Goal: Communication & Community: Share content

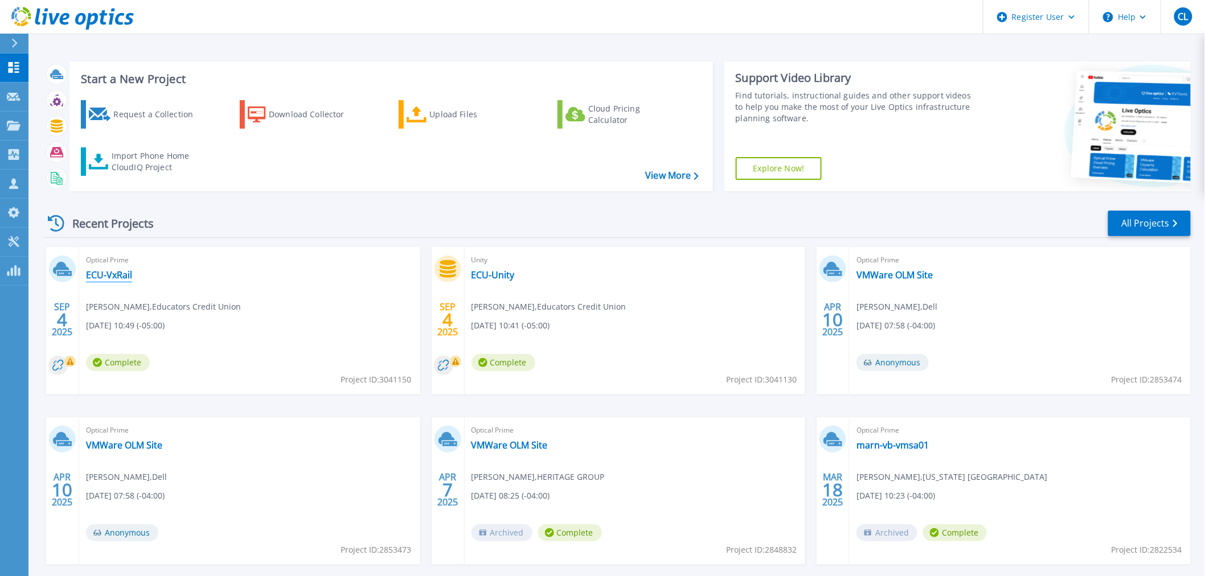
click at [126, 275] on link "ECU-VxRail" at bounding box center [109, 274] width 46 height 11
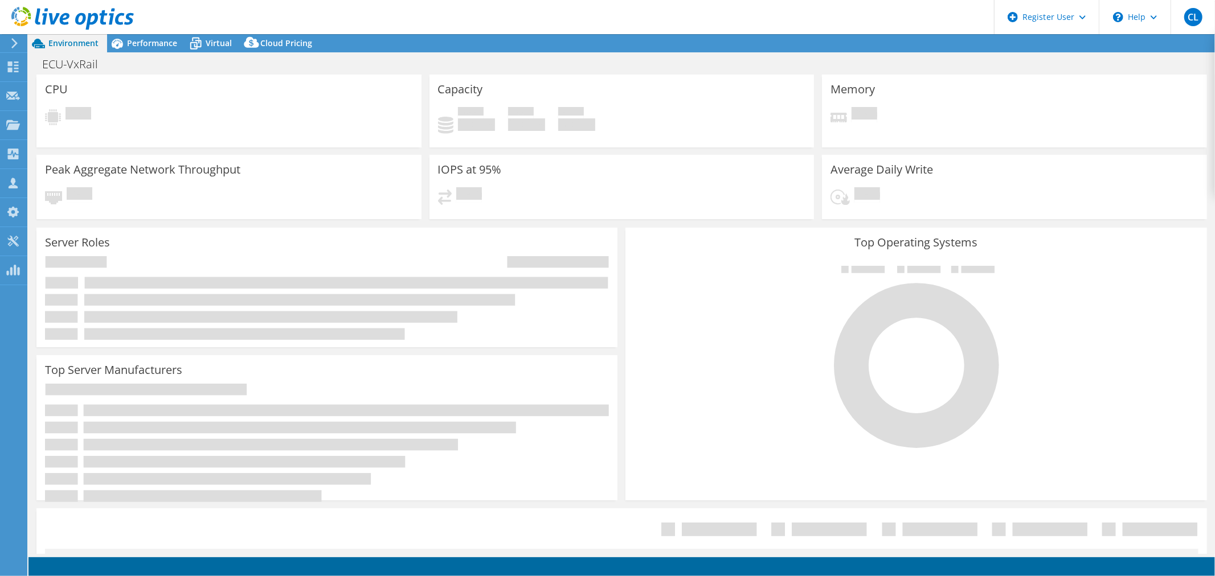
select select "USD"
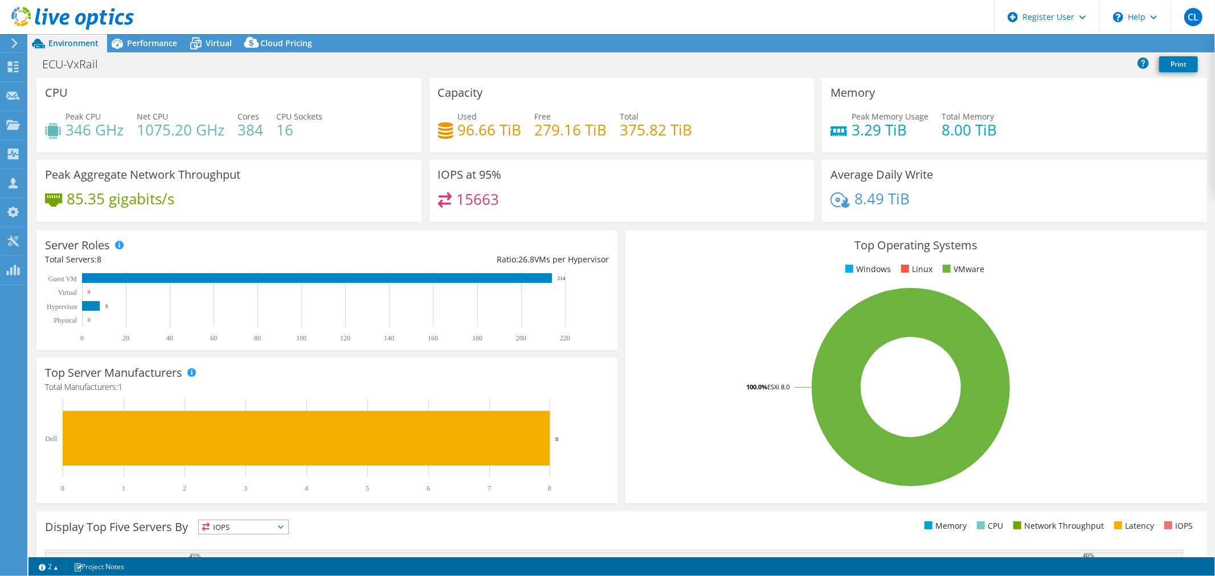
drag, startPoint x: 735, startPoint y: 60, endPoint x: 989, endPoint y: 59, distance: 254.1
click at [653, 59] on div "ECU-VxRail Print" at bounding box center [621, 64] width 1187 height 21
click at [1060, 43] on link "Share" at bounding box center [1072, 44] width 47 height 18
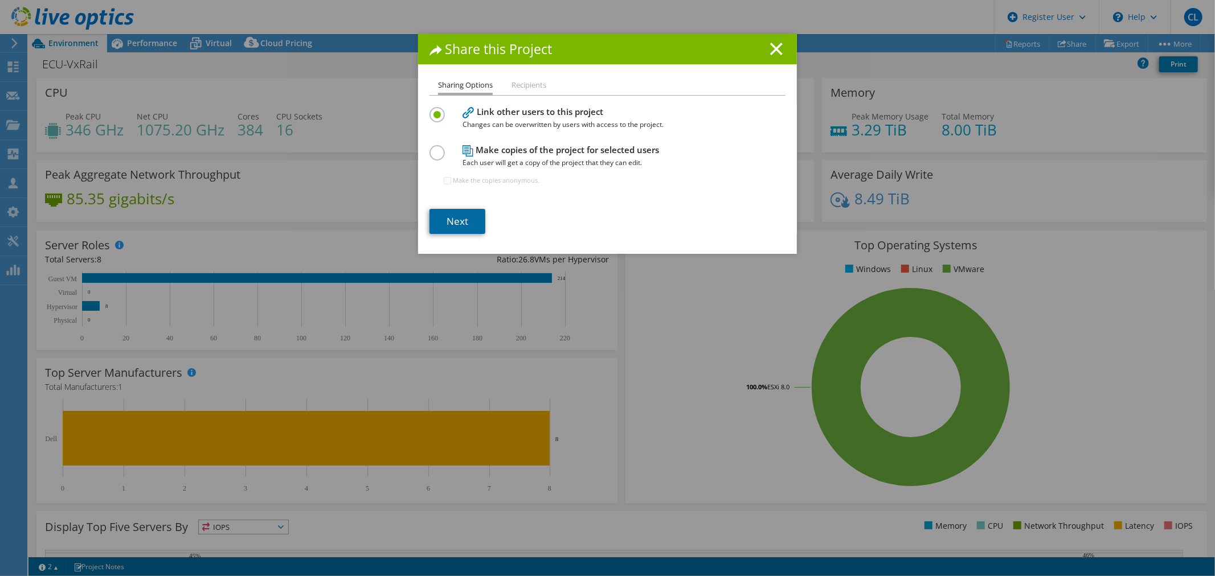
click at [469, 216] on link "Next" at bounding box center [458, 221] width 56 height 25
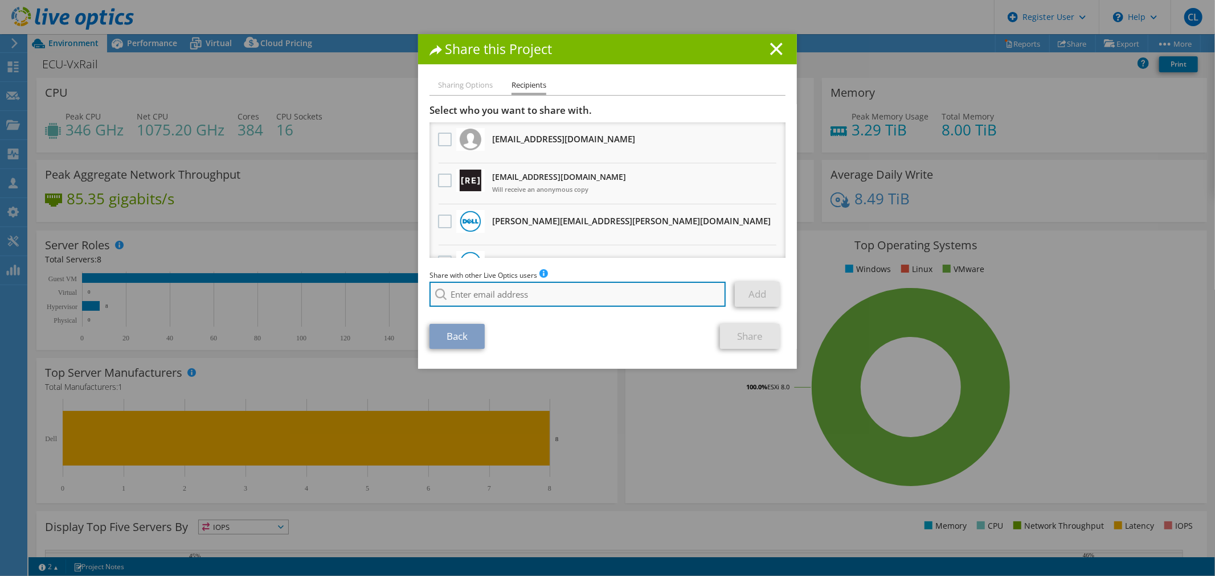
click at [490, 288] on input "search" at bounding box center [578, 294] width 296 height 25
type input "t"
click at [469, 301] on input "search" at bounding box center [578, 294] width 296 height 25
paste input "Troy.Eichenberger@Dell.com"
type input "Troy.Eichenberger@Dell.com"
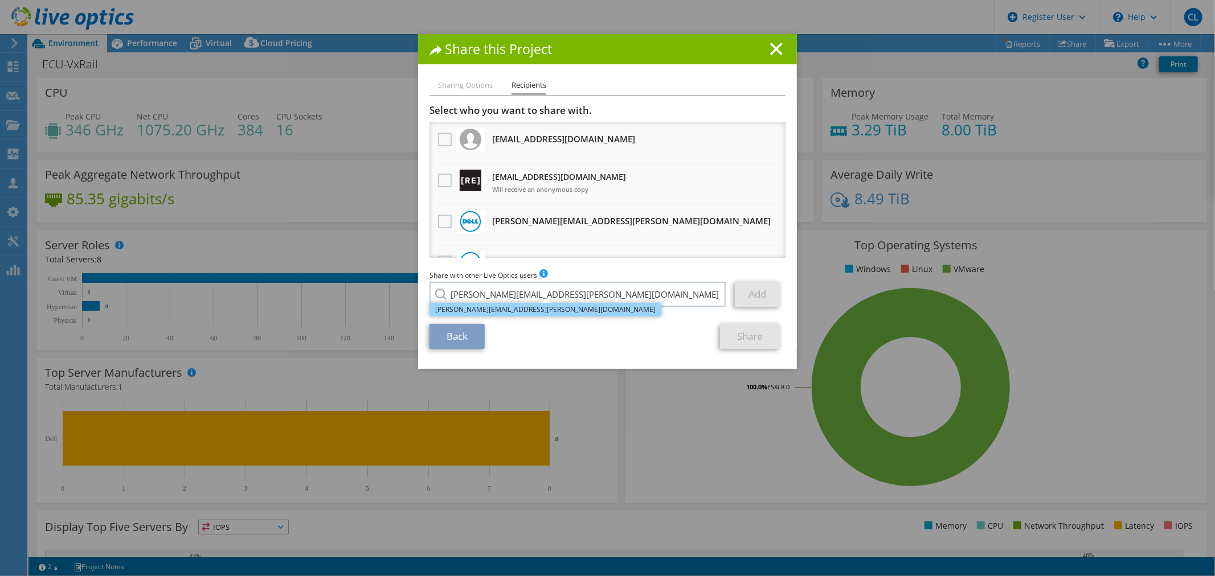
click at [492, 312] on li "Troy.Eichenberger@Dell.com" at bounding box center [546, 310] width 232 height 14
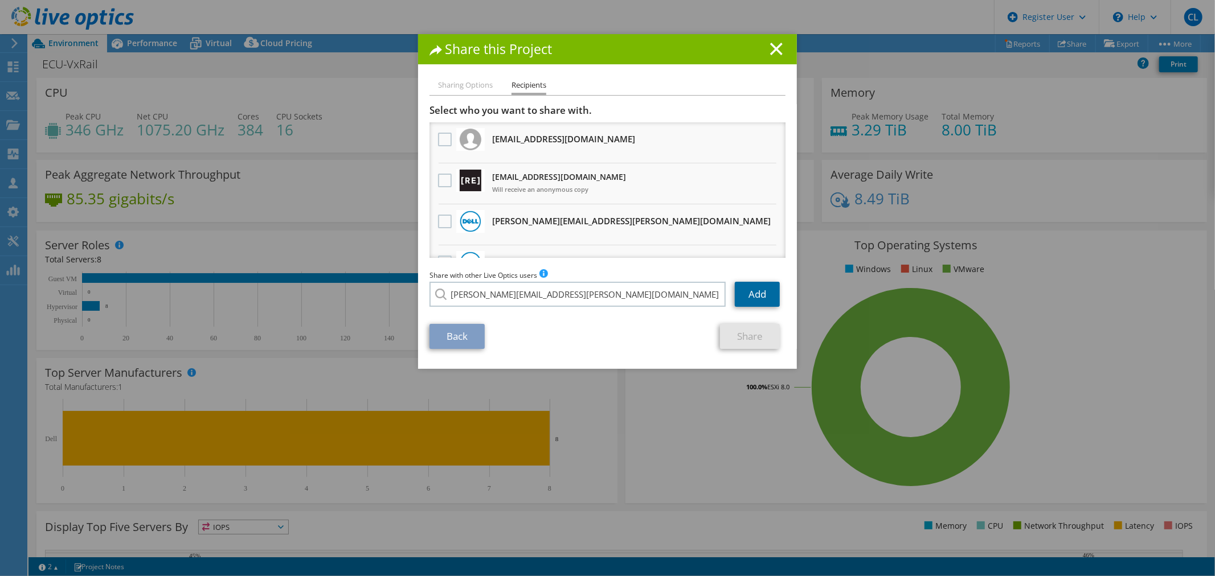
click at [758, 294] on link "Add" at bounding box center [757, 294] width 45 height 25
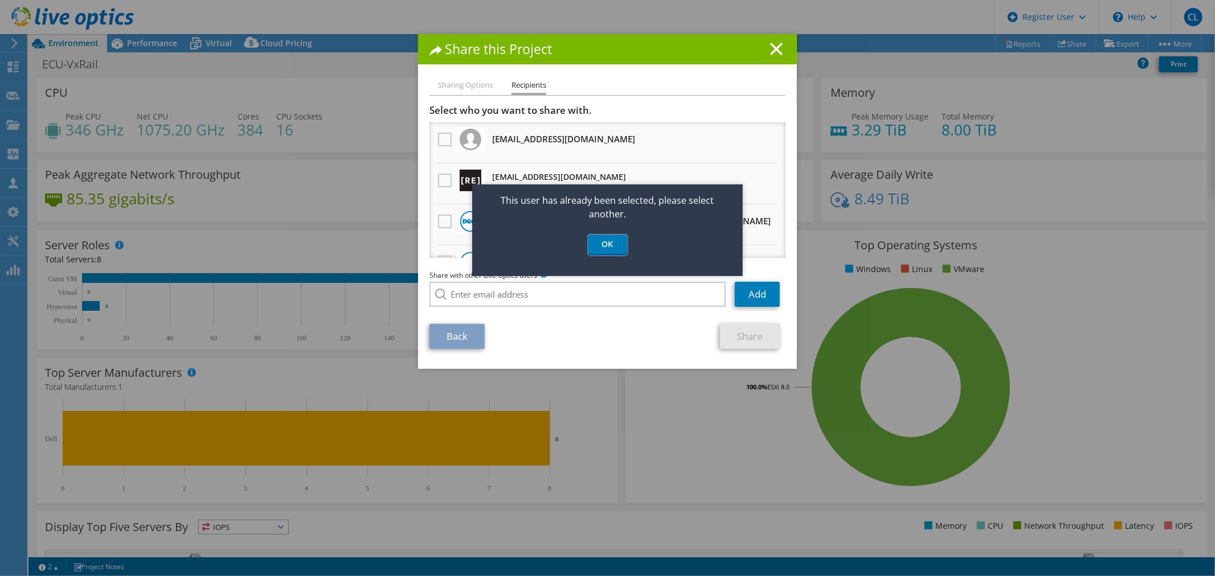
click at [608, 247] on link "OK" at bounding box center [608, 245] width 40 height 21
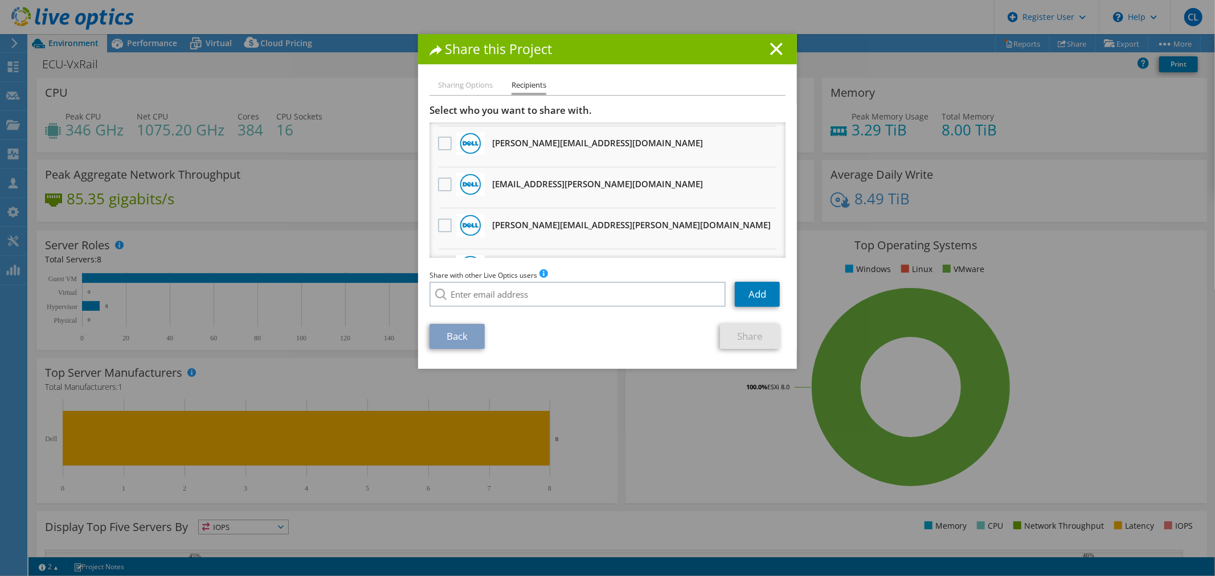
scroll to position [633, 0]
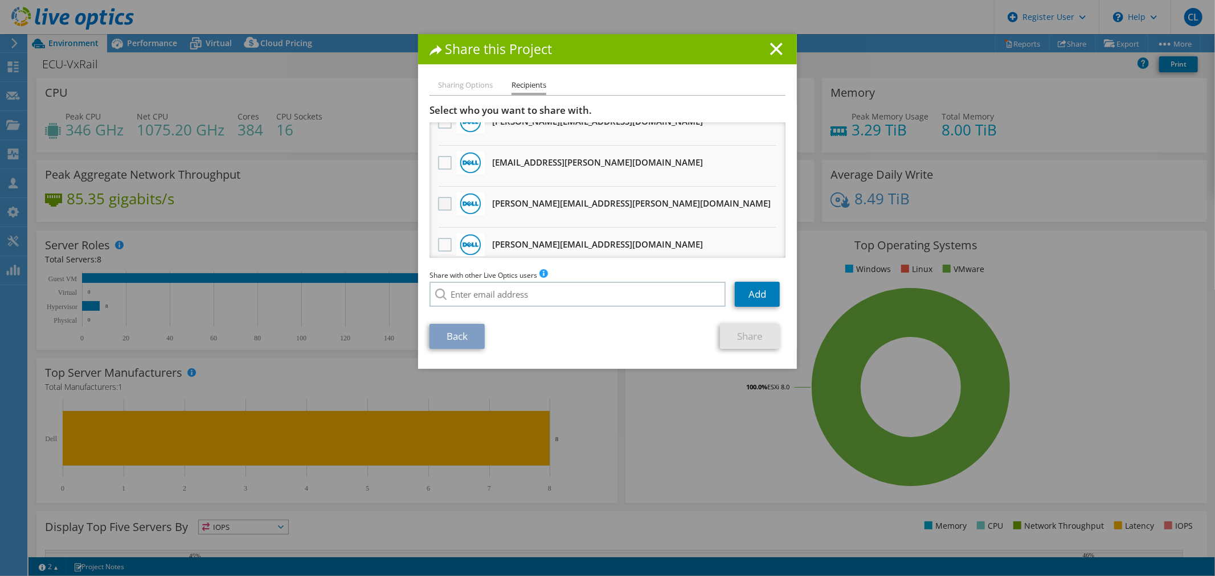
click at [438, 197] on label at bounding box center [446, 204] width 17 height 14
click at [0, 0] on input "checkbox" at bounding box center [0, 0] width 0 height 0
click at [738, 334] on link "Share" at bounding box center [750, 336] width 60 height 25
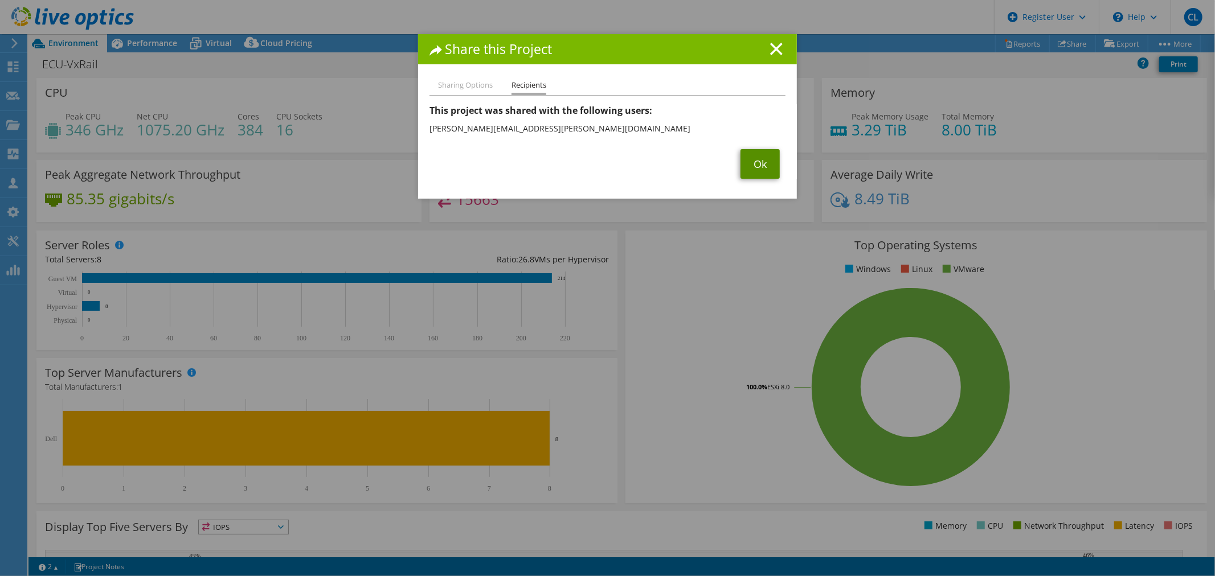
click at [741, 165] on link "Ok" at bounding box center [760, 164] width 39 height 30
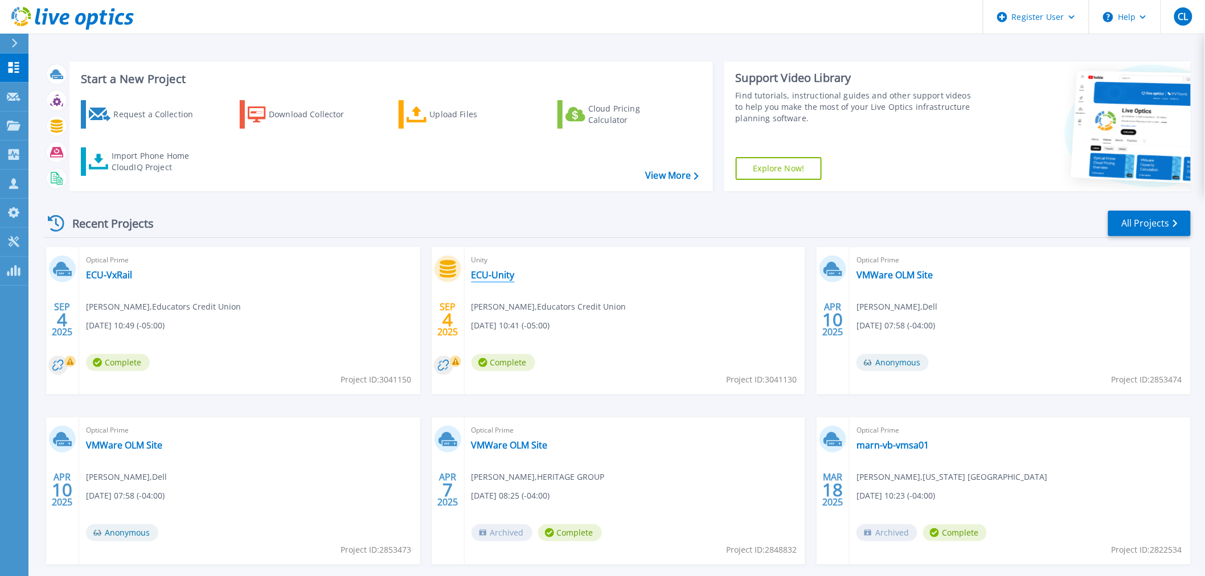
click at [501, 276] on link "ECU-Unity" at bounding box center [493, 274] width 43 height 11
click at [118, 275] on link "ECU-VxRail" at bounding box center [109, 274] width 46 height 11
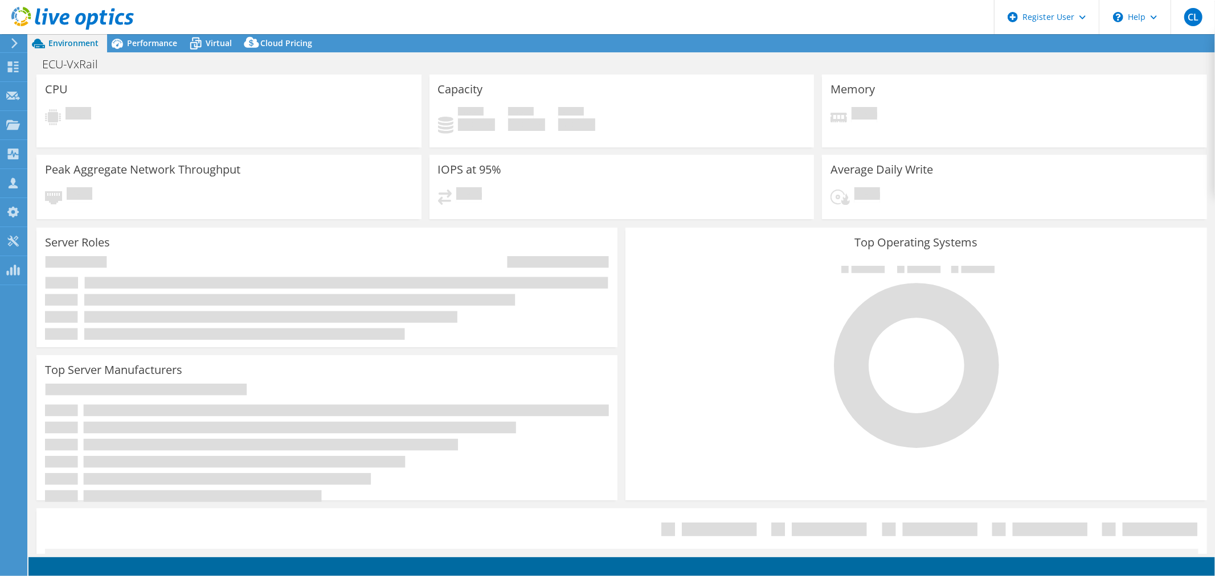
select select "USD"
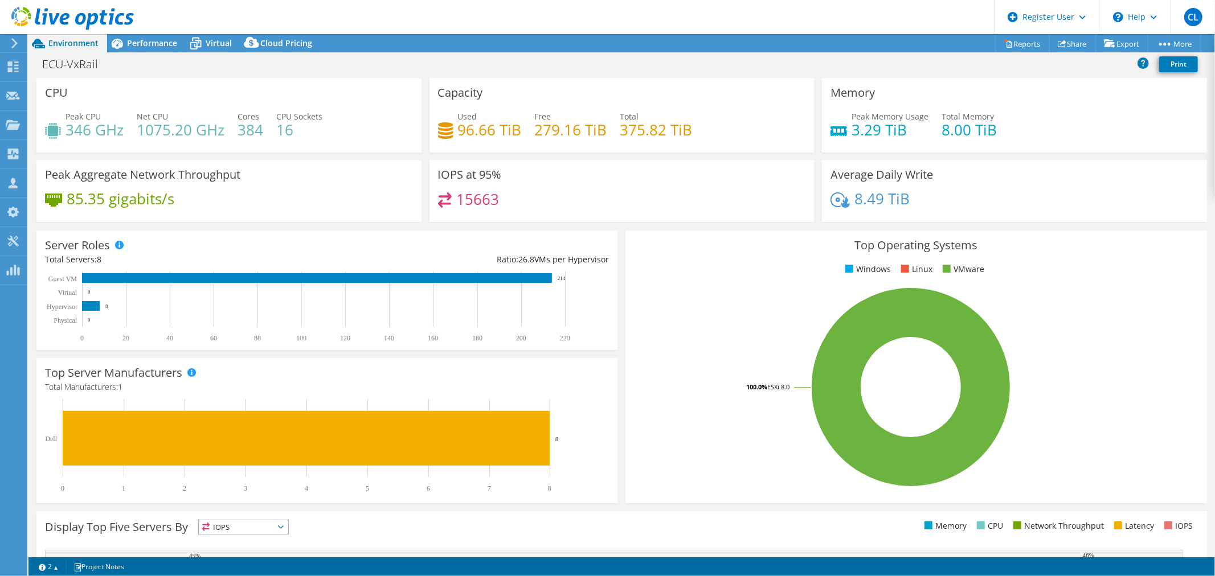
drag, startPoint x: 644, startPoint y: 255, endPoint x: 330, endPoint y: 203, distance: 318.2
click at [330, 203] on div "85.35 gigabits/s" at bounding box center [229, 205] width 368 height 24
drag, startPoint x: 141, startPoint y: 63, endPoint x: 125, endPoint y: 68, distance: 16.9
click at [125, 68] on div "ECU-VxRail Print" at bounding box center [621, 64] width 1187 height 21
